Goal: Navigation & Orientation: Find specific page/section

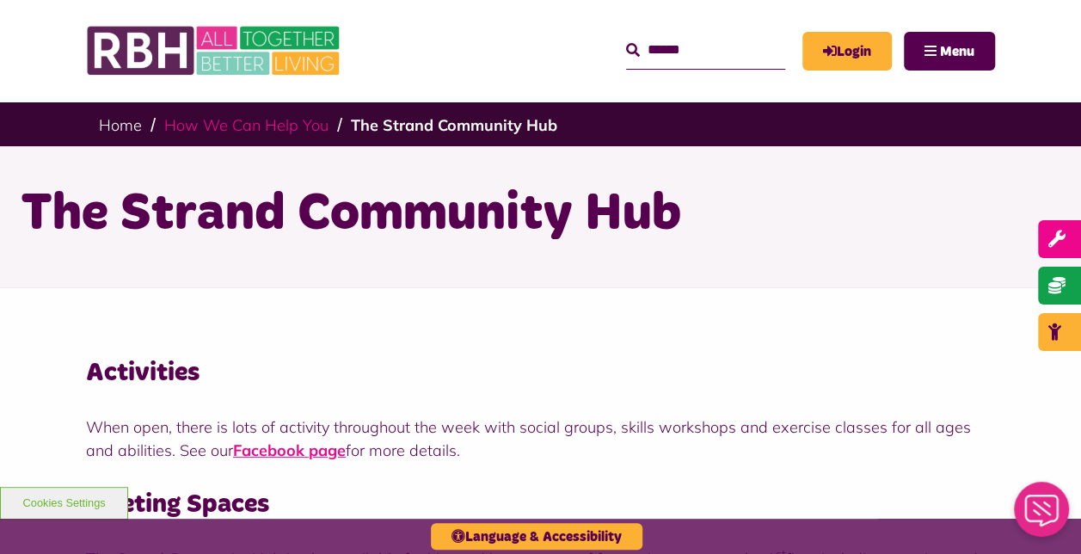
click at [246, 124] on link "How We Can Help You" at bounding box center [246, 125] width 164 height 20
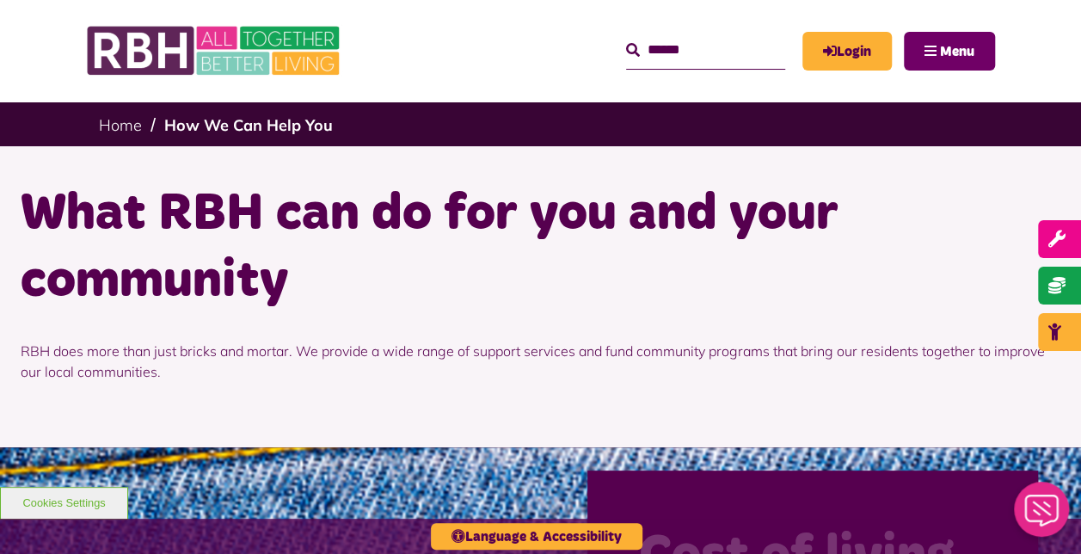
click at [921, 58] on button "Menu" at bounding box center [948, 51] width 91 height 39
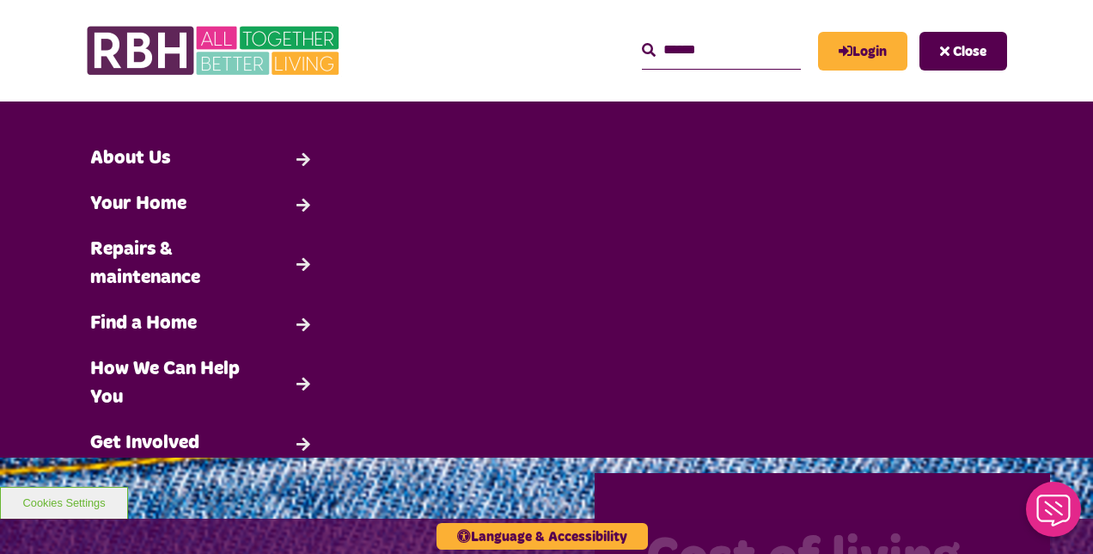
click at [940, 54] on button "Close" at bounding box center [964, 51] width 88 height 39
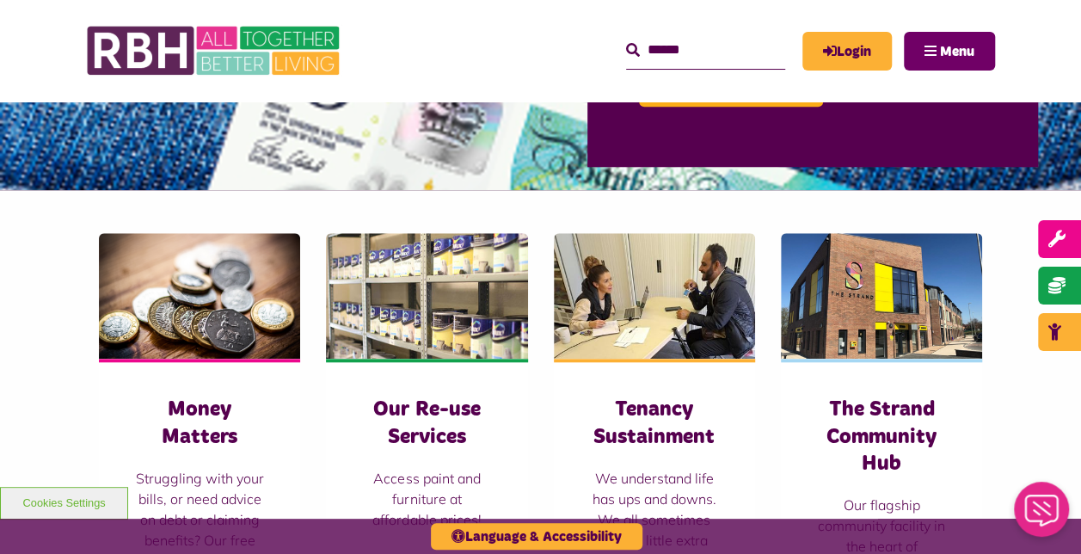
scroll to position [774, 0]
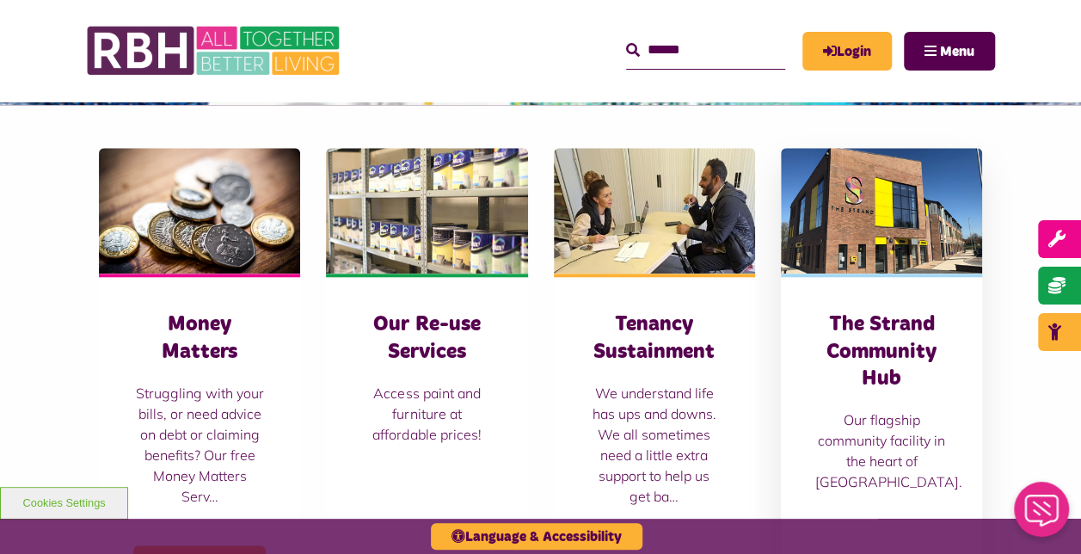
click at [872, 366] on h3 "The Strand Community Hub" at bounding box center [881, 351] width 132 height 81
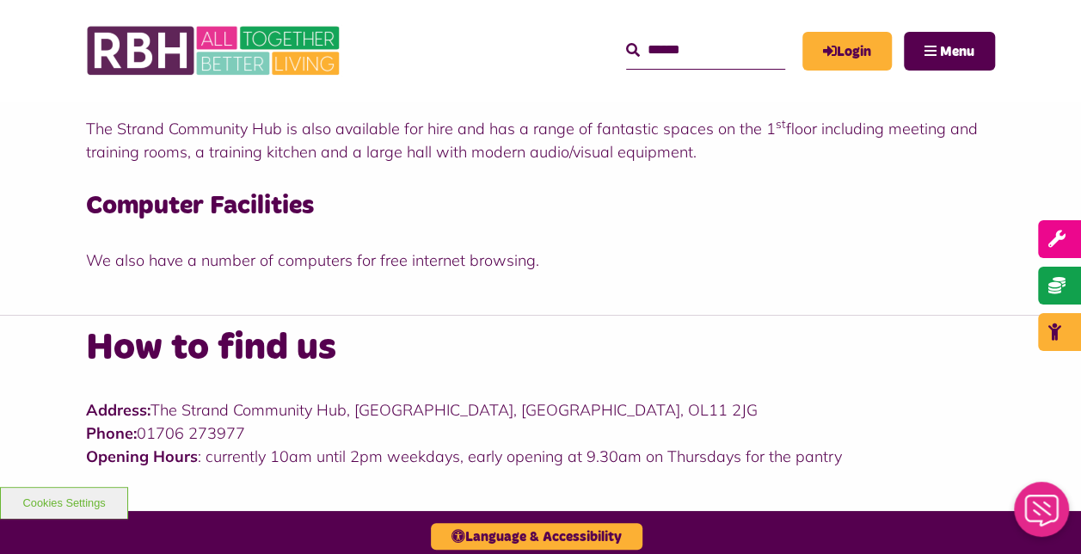
scroll to position [602, 0]
